Goal: Navigation & Orientation: Go to known website

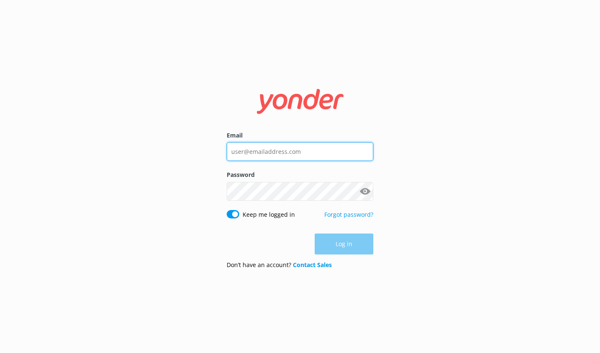
type input "[EMAIL_ADDRESS][DOMAIN_NAME]"
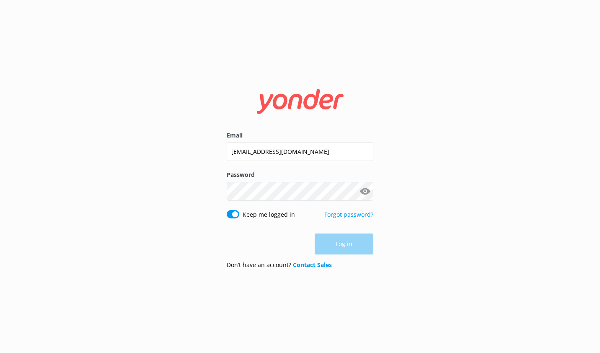
click at [343, 247] on div "Log in" at bounding box center [300, 243] width 147 height 21
click at [343, 247] on button "Log in" at bounding box center [344, 244] width 59 height 21
